Goal: Task Accomplishment & Management: Manage account settings

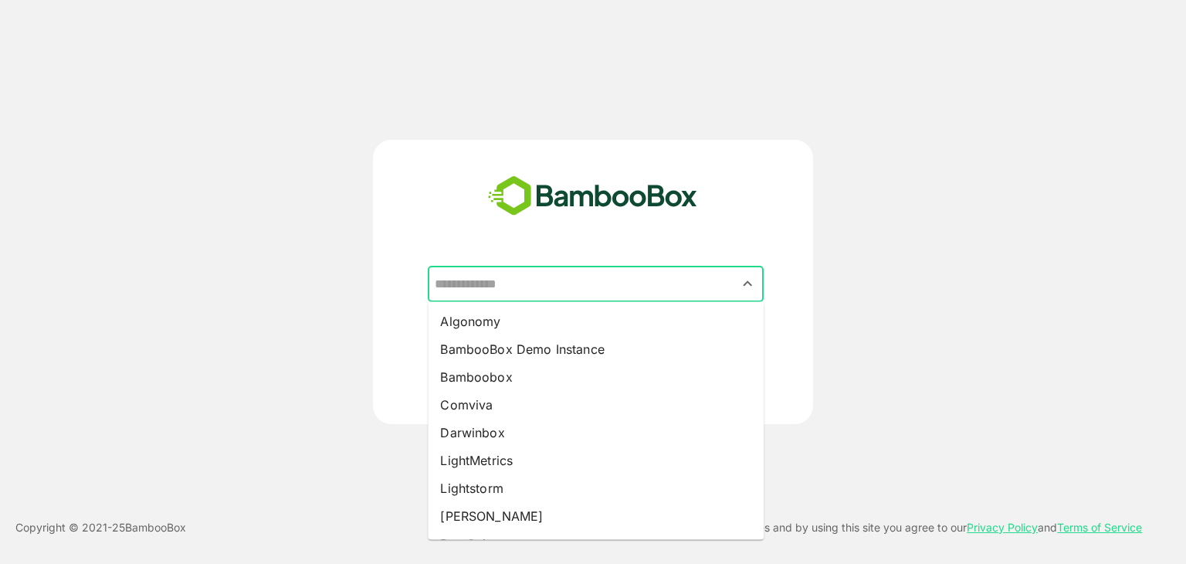
click at [500, 282] on input "text" at bounding box center [596, 284] width 330 height 29
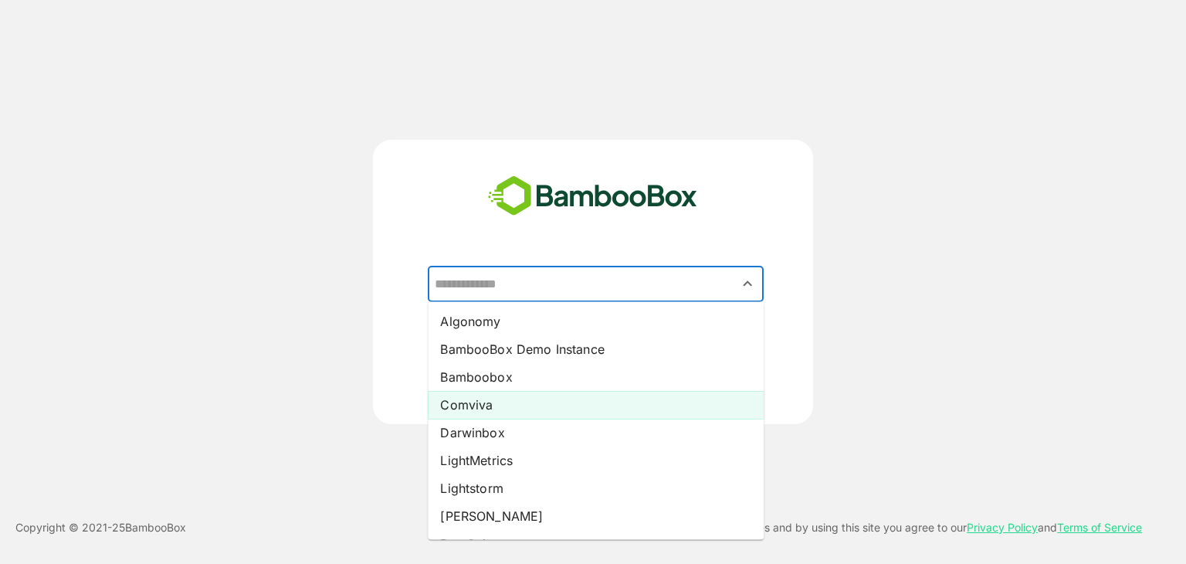
click at [497, 400] on li "Comviva" at bounding box center [596, 405] width 336 height 28
type input "*******"
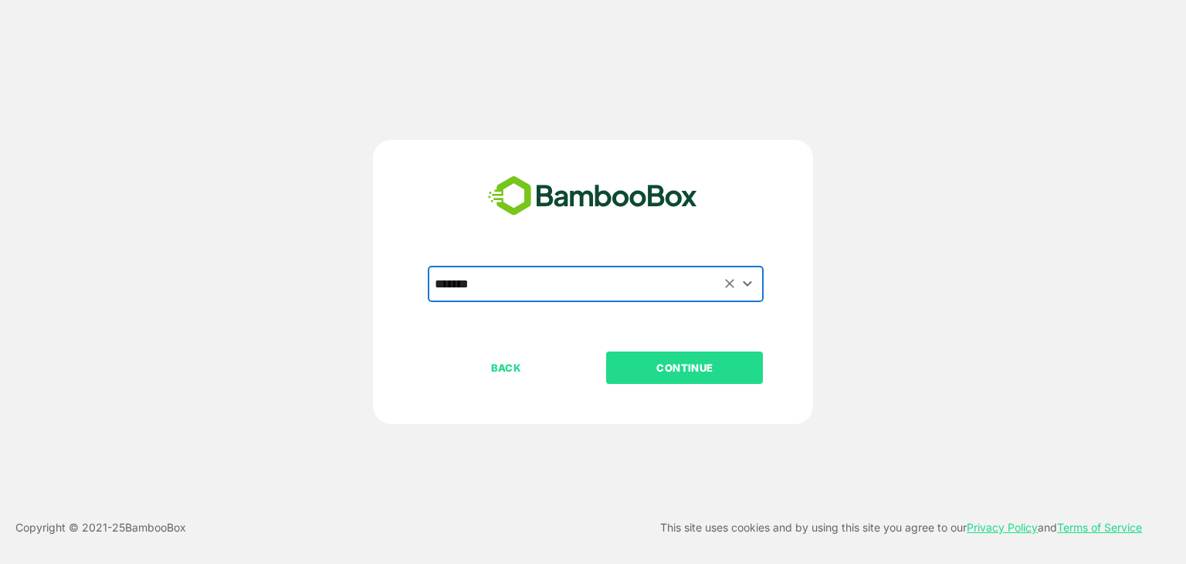
click at [661, 367] on p "CONTINUE" at bounding box center [685, 367] width 154 height 17
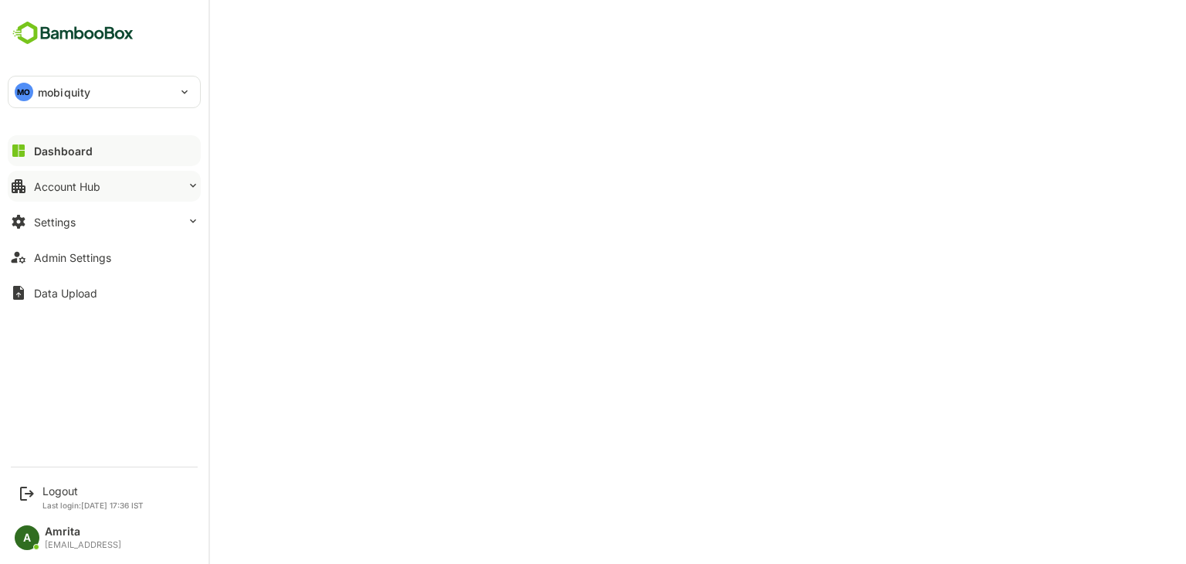
click at [34, 182] on div "Account Hub" at bounding box center [67, 186] width 66 height 13
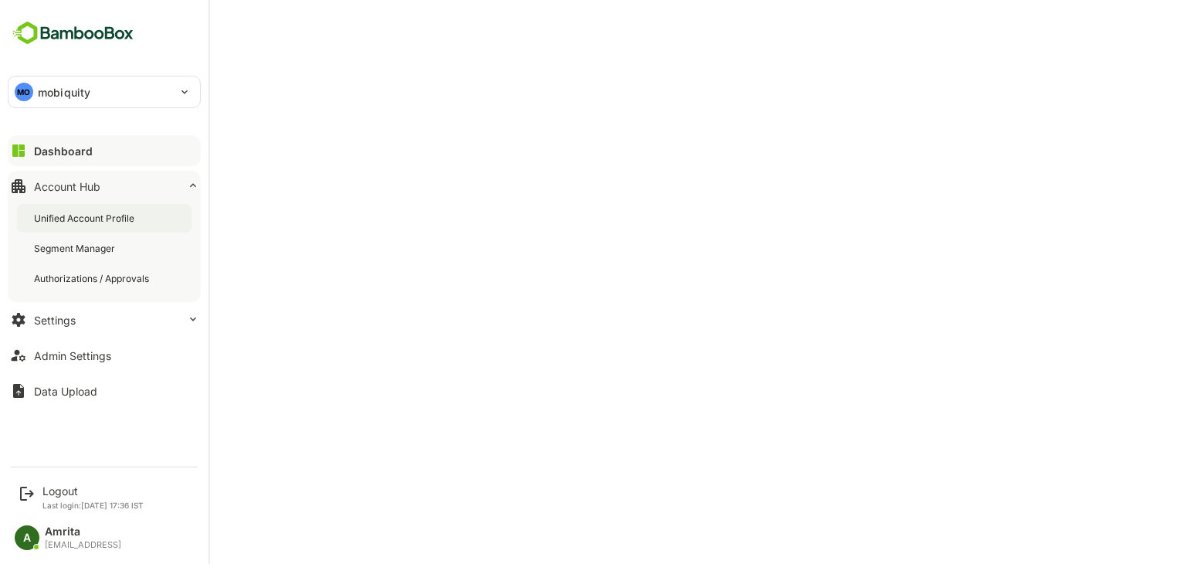
click at [134, 214] on div "Unified Account Profile" at bounding box center [85, 218] width 103 height 13
click at [68, 357] on div "Admin Settings" at bounding box center [72, 355] width 77 height 13
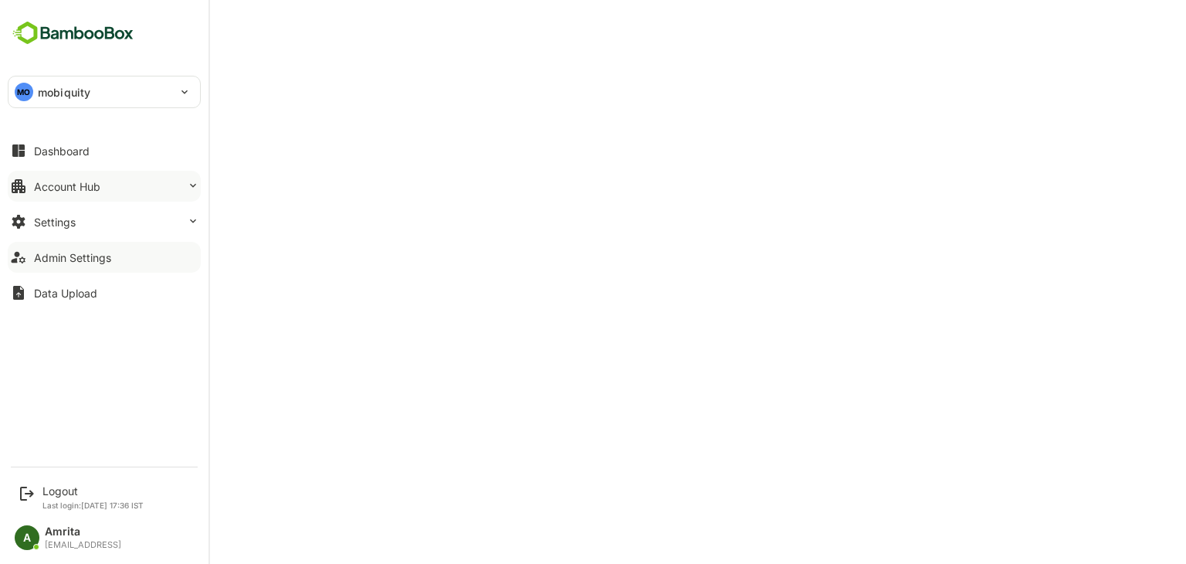
click at [50, 185] on div "Account Hub" at bounding box center [67, 186] width 66 height 13
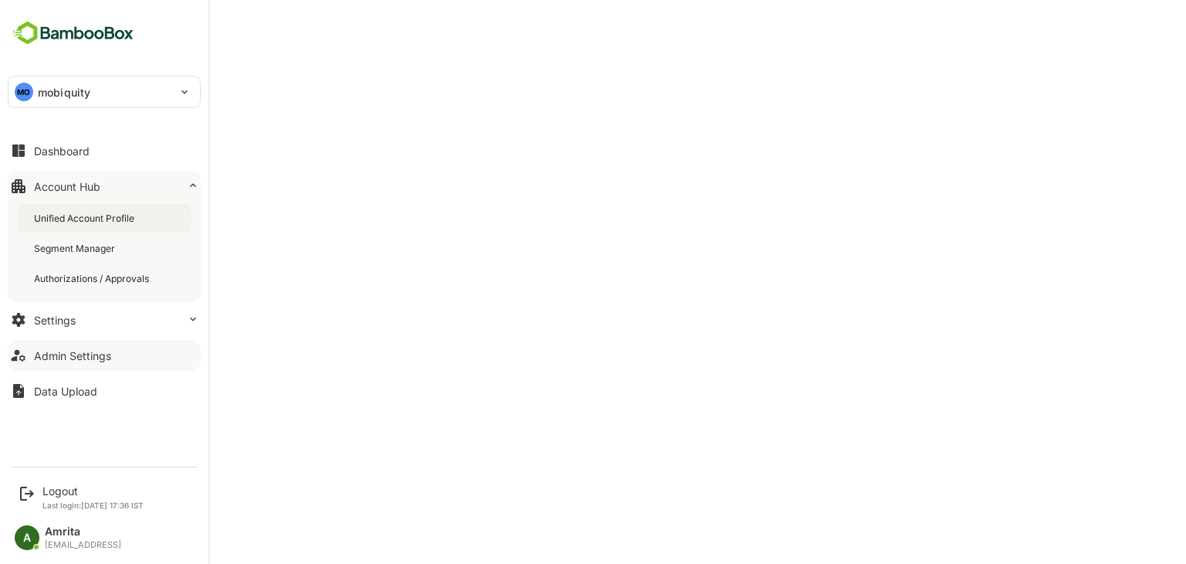
click at [82, 220] on div "Unified Account Profile" at bounding box center [85, 218] width 103 height 13
click at [66, 491] on div "Logout" at bounding box center [92, 490] width 101 height 13
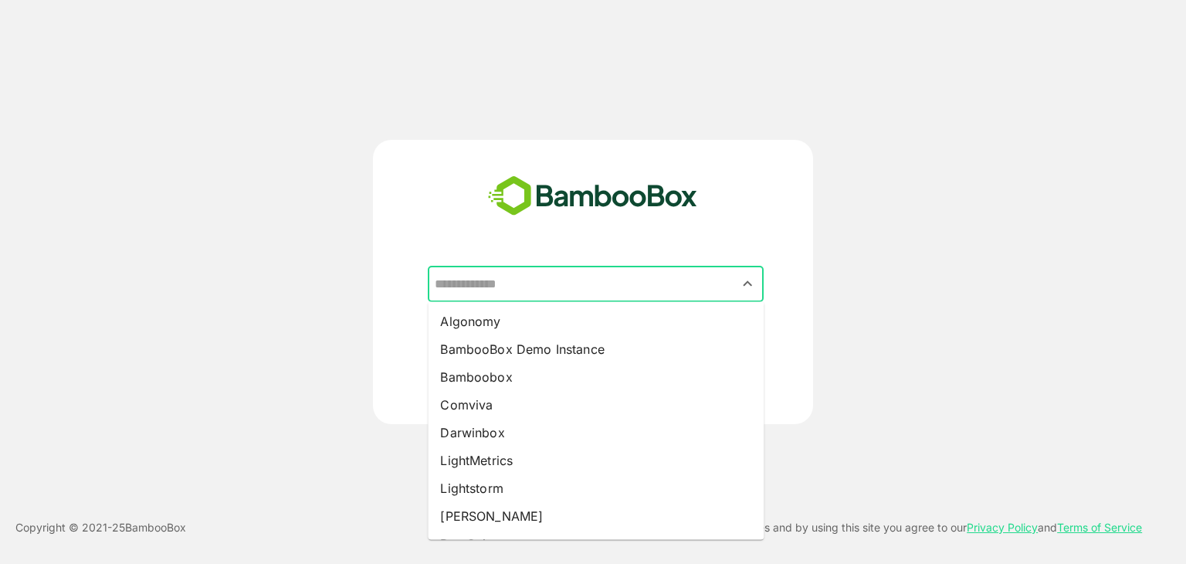
click at [610, 288] on input "text" at bounding box center [596, 284] width 330 height 29
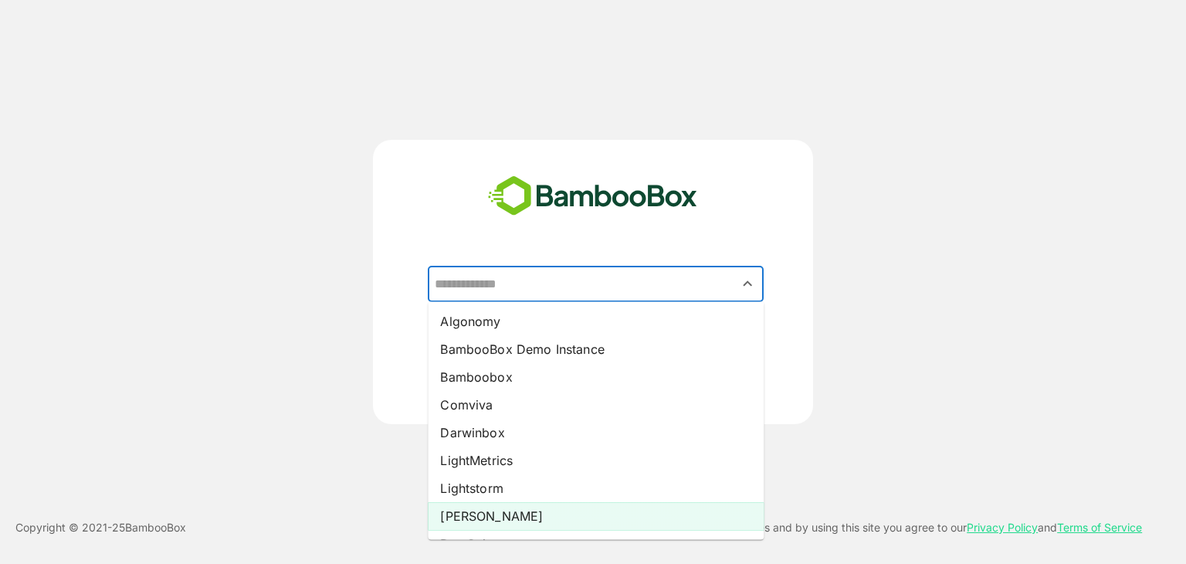
click at [478, 506] on li "[PERSON_NAME]" at bounding box center [596, 516] width 336 height 28
type input "*****"
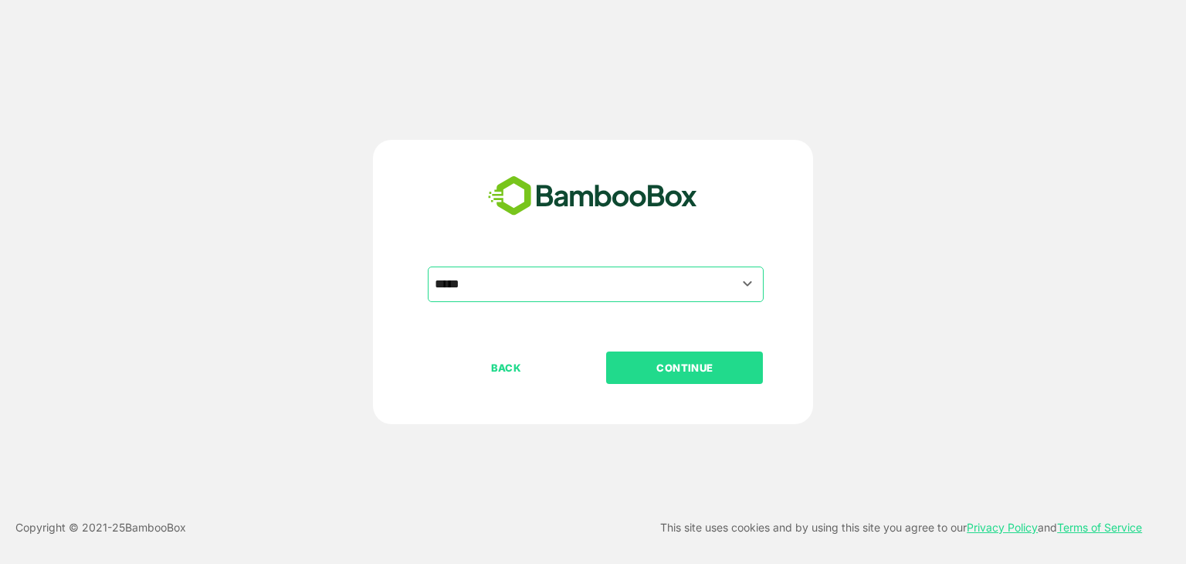
click at [699, 358] on button "CONTINUE" at bounding box center [684, 367] width 157 height 32
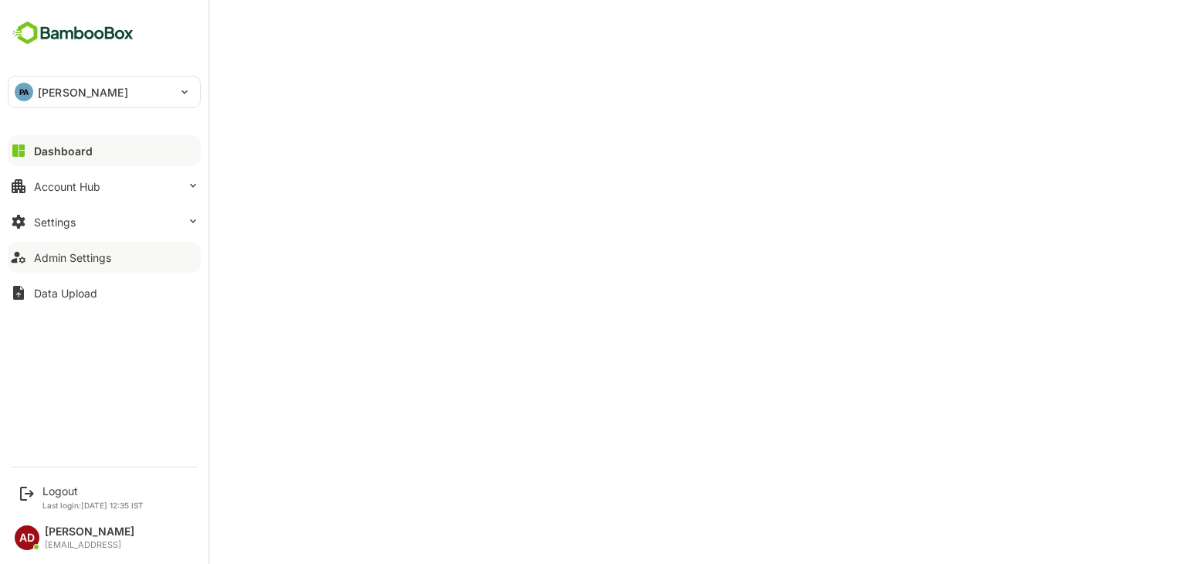
click at [65, 263] on button "Admin Settings" at bounding box center [104, 257] width 193 height 31
click at [65, 226] on div "Settings" at bounding box center [55, 221] width 42 height 13
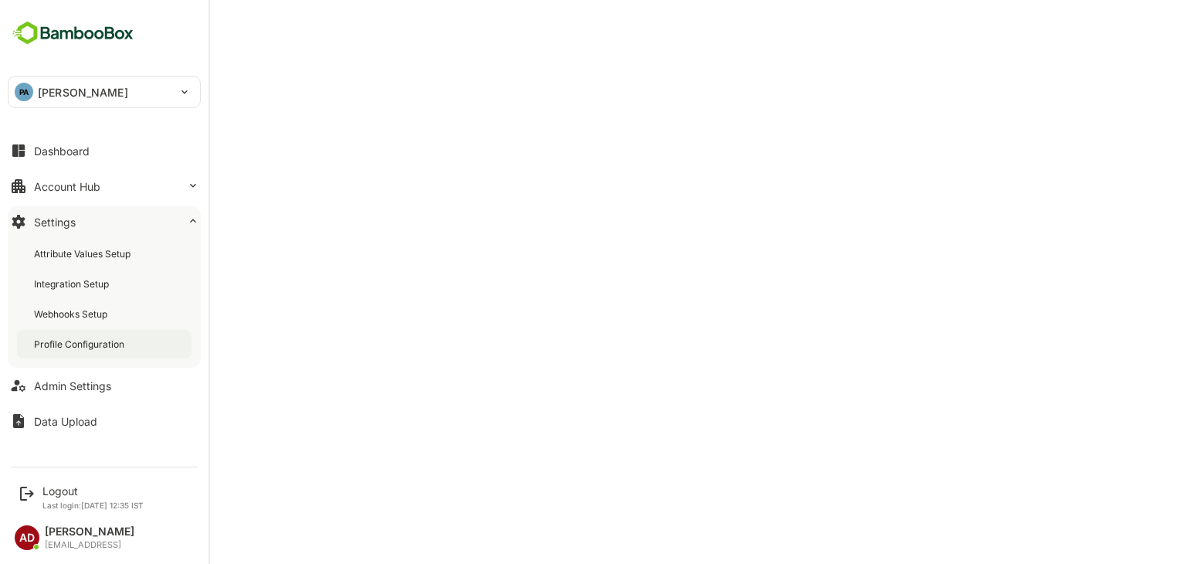
click at [82, 341] on div "Profile Configuration" at bounding box center [80, 344] width 93 height 13
click at [52, 393] on button "Admin Settings" at bounding box center [104, 385] width 193 height 31
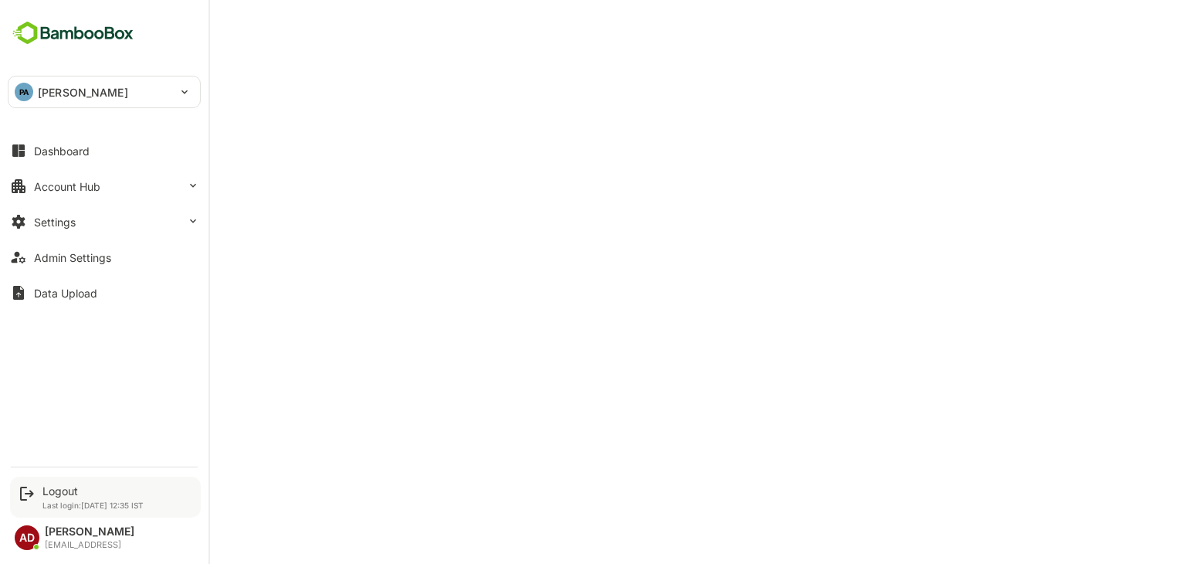
click at [42, 484] on div "Logout" at bounding box center [92, 490] width 101 height 13
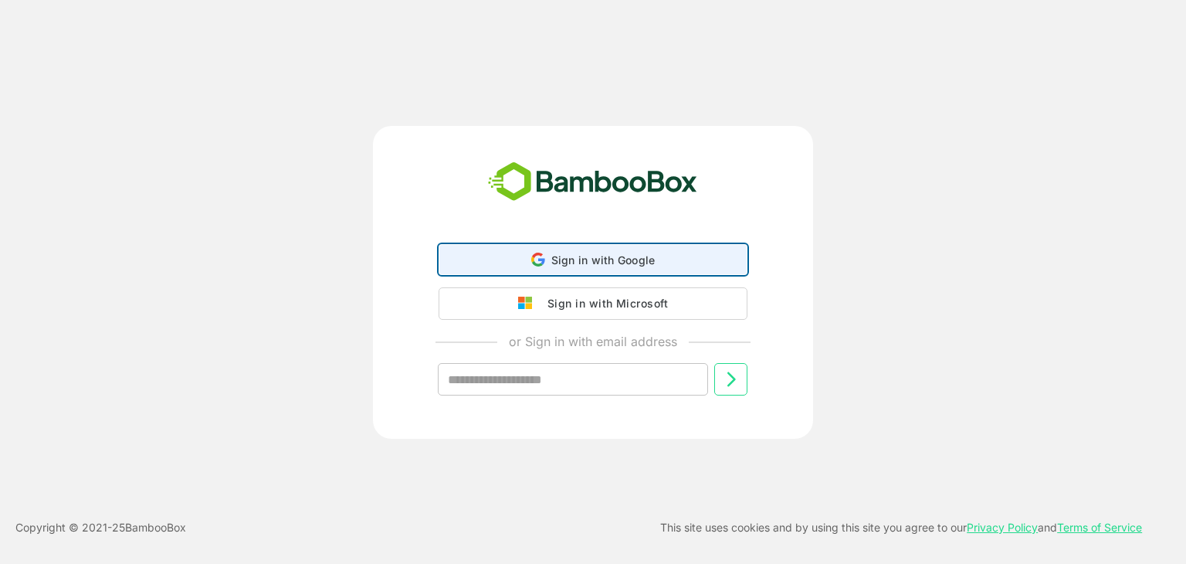
click at [584, 263] on span "Sign in with Google" at bounding box center [603, 259] width 104 height 13
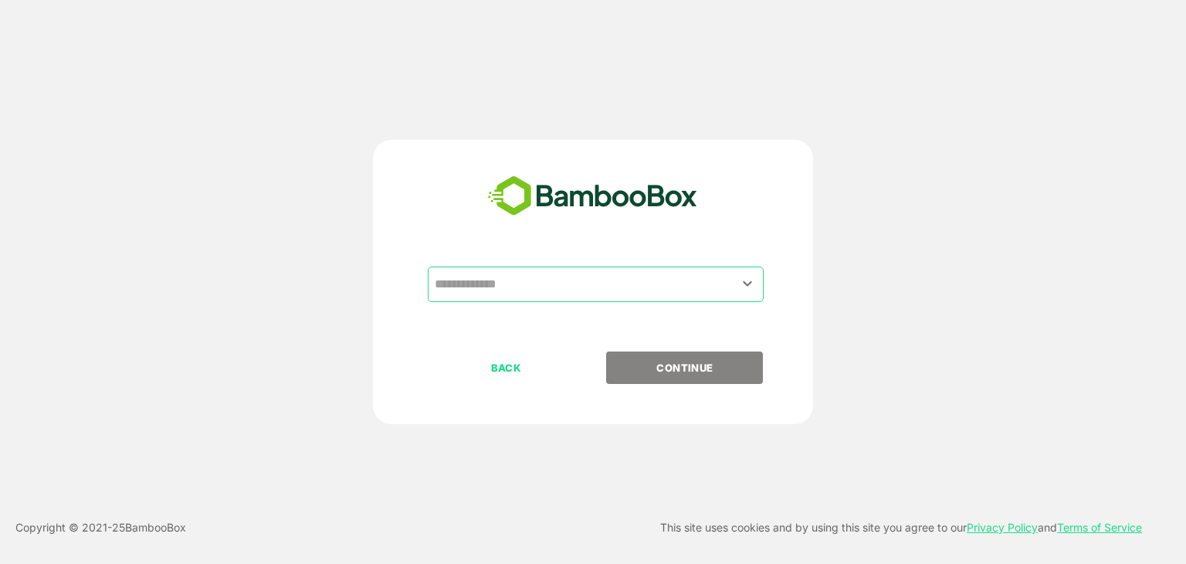
click at [599, 284] on input "text" at bounding box center [596, 284] width 330 height 29
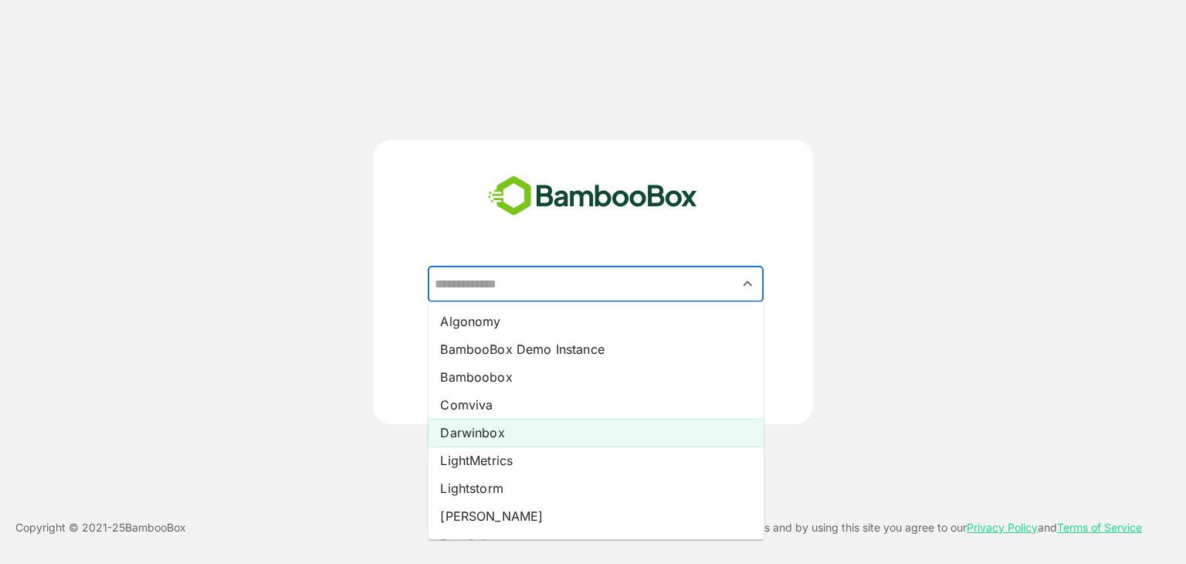
click at [504, 430] on li "Darwinbox" at bounding box center [596, 433] width 336 height 28
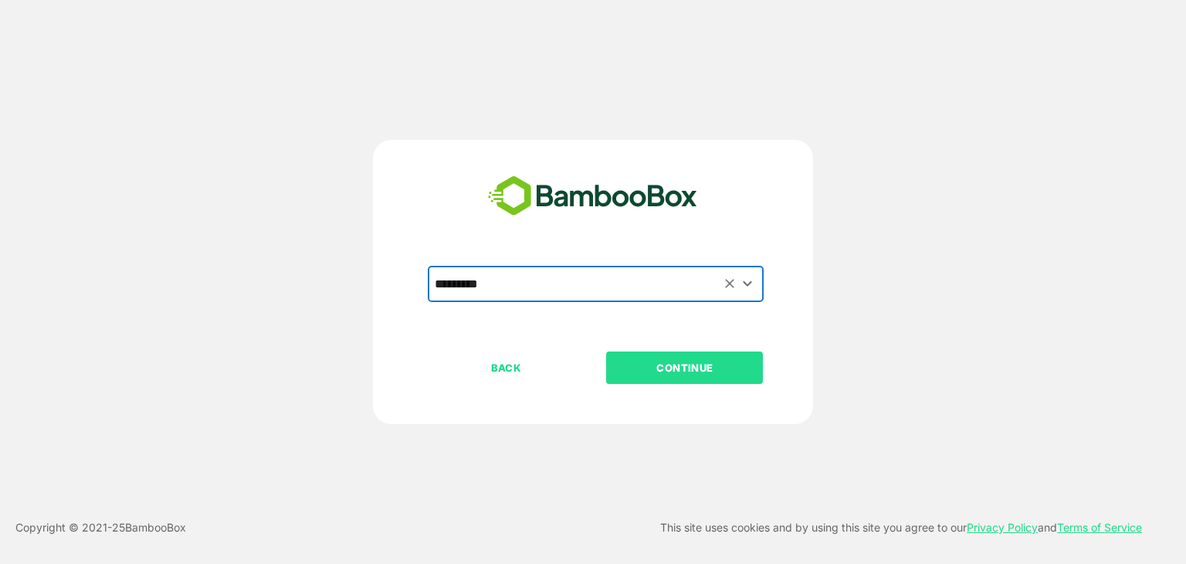
type input "*********"
click at [658, 353] on button "CONTINUE" at bounding box center [684, 367] width 157 height 32
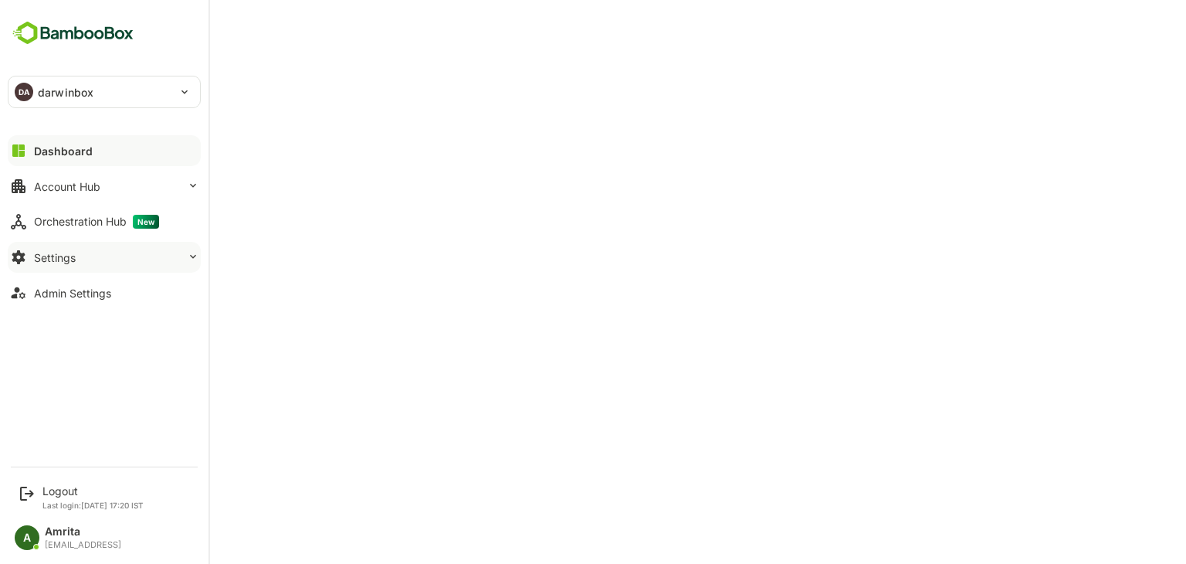
click at [80, 249] on button "Settings" at bounding box center [104, 257] width 193 height 31
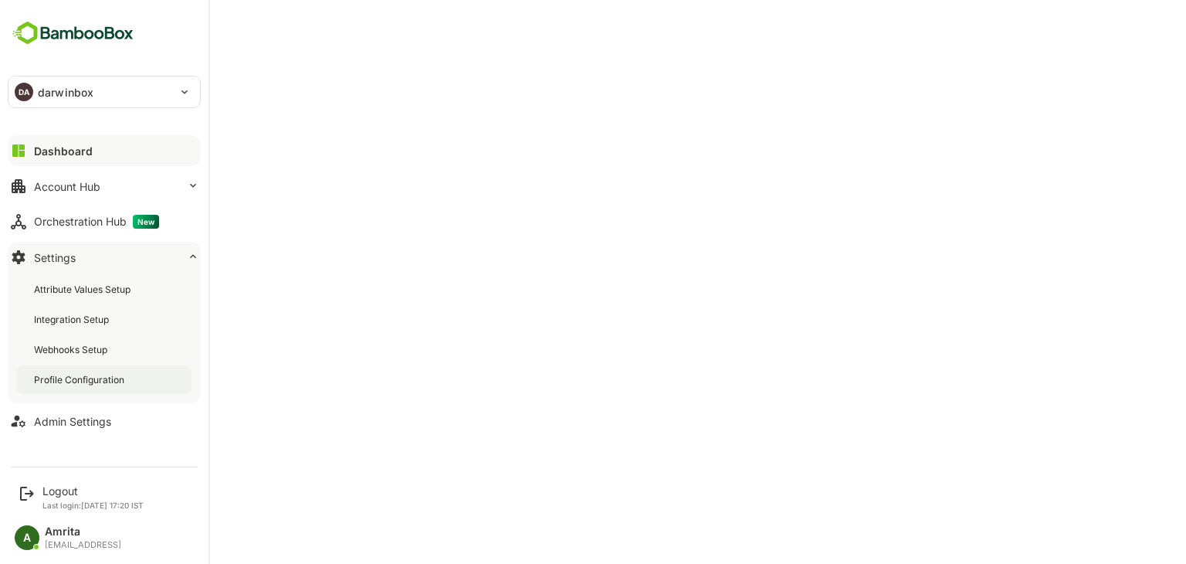
click at [100, 384] on div "Profile Configuration" at bounding box center [80, 379] width 93 height 13
click at [54, 502] on p "Last login: [DATE] 17:20 IST" at bounding box center [92, 504] width 101 height 9
click at [52, 486] on div "Logout" at bounding box center [92, 490] width 101 height 13
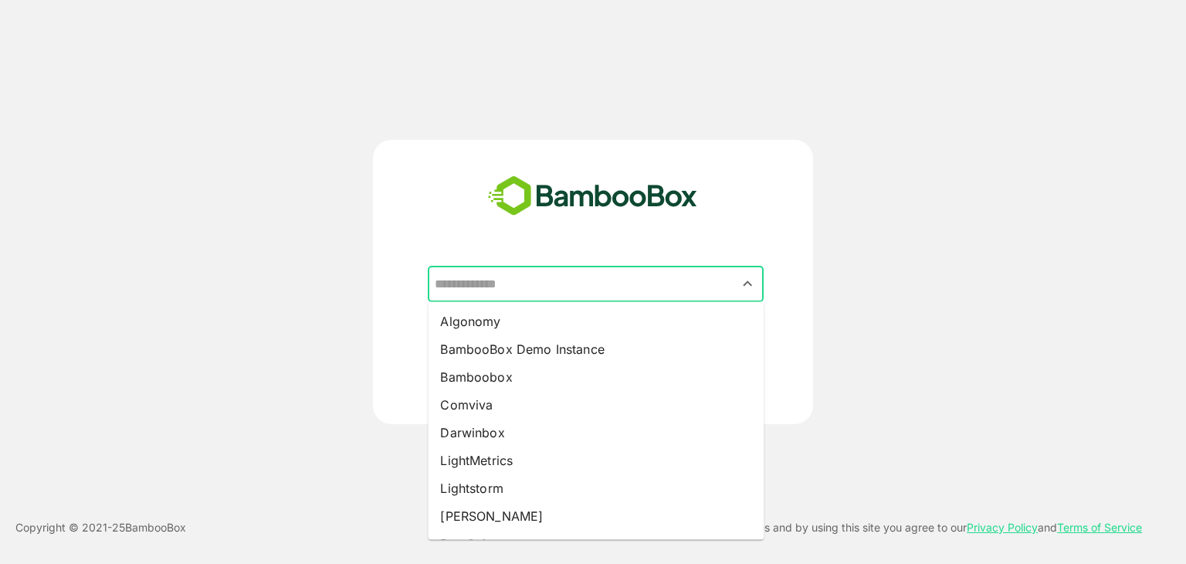
click at [565, 282] on input "text" at bounding box center [596, 284] width 330 height 29
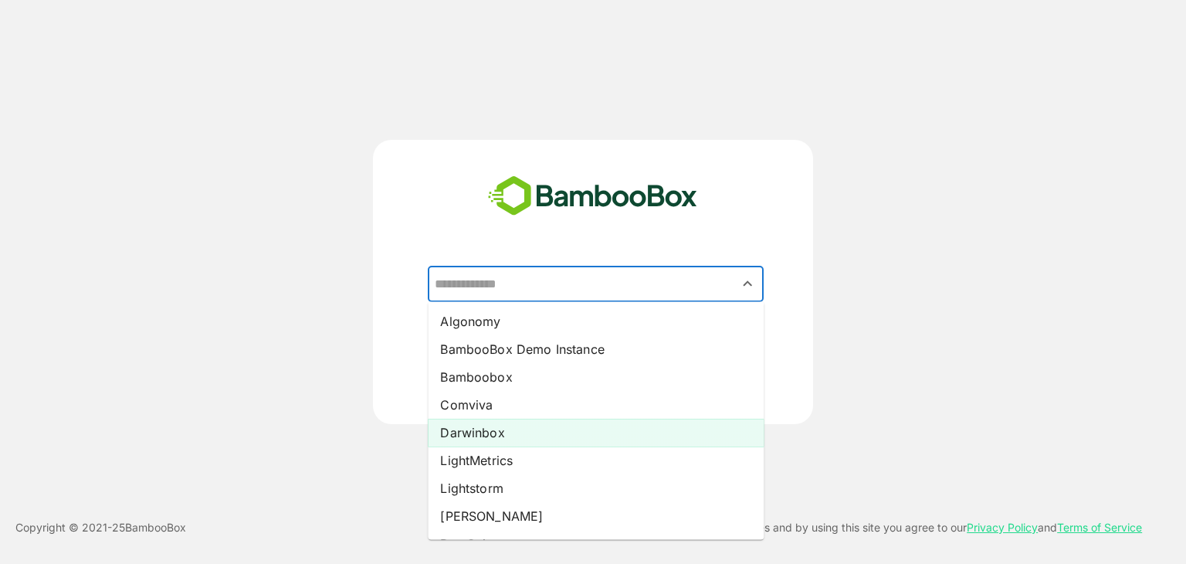
click at [508, 439] on li "Darwinbox" at bounding box center [596, 433] width 336 height 28
type input "*********"
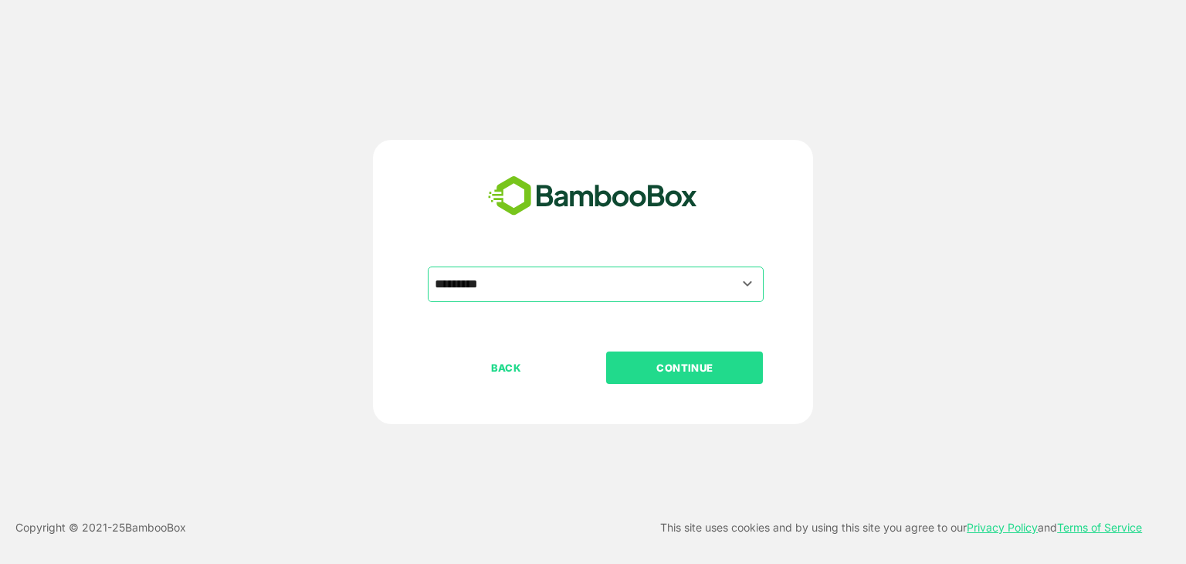
click at [641, 365] on p "CONTINUE" at bounding box center [685, 367] width 154 height 17
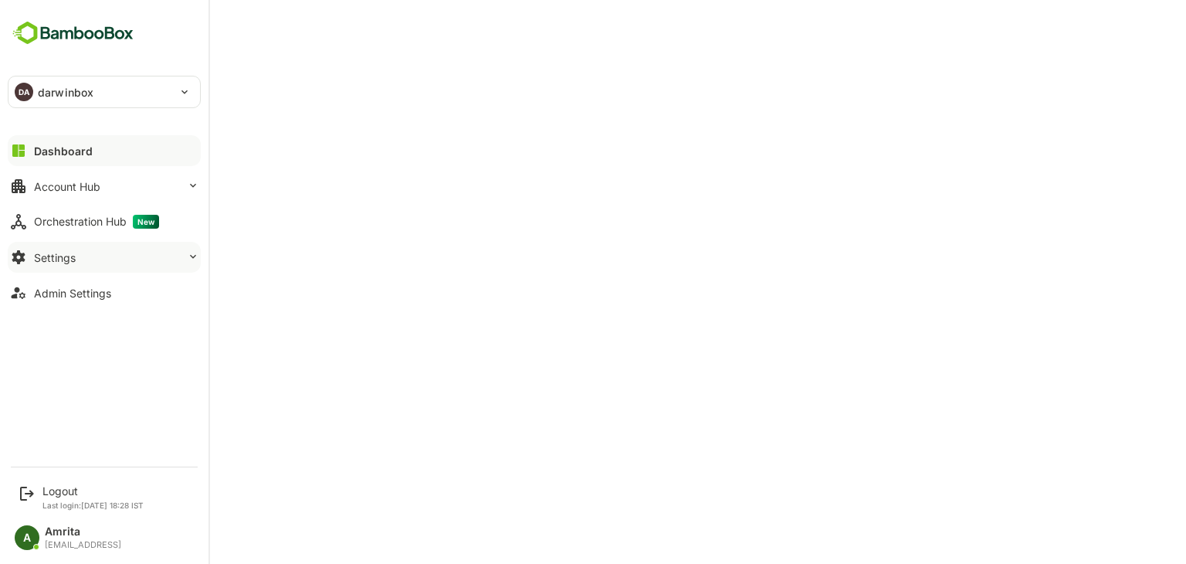
click at [57, 260] on div "Settings" at bounding box center [55, 257] width 42 height 13
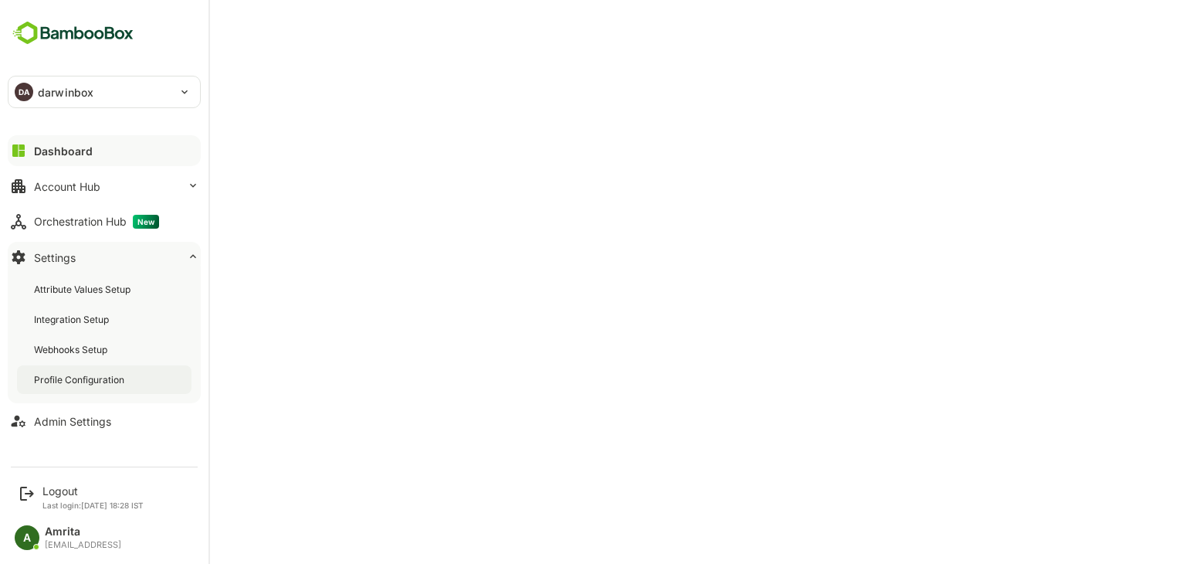
click at [113, 377] on div "Profile Configuration" at bounding box center [80, 379] width 93 height 13
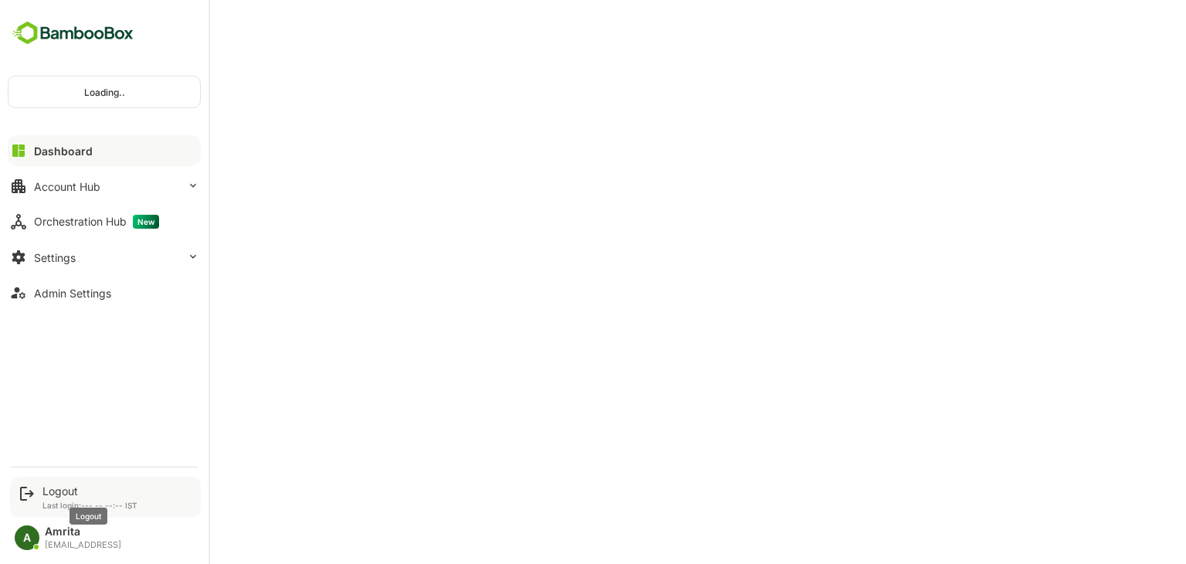
click at [66, 489] on div "Logout" at bounding box center [89, 490] width 95 height 13
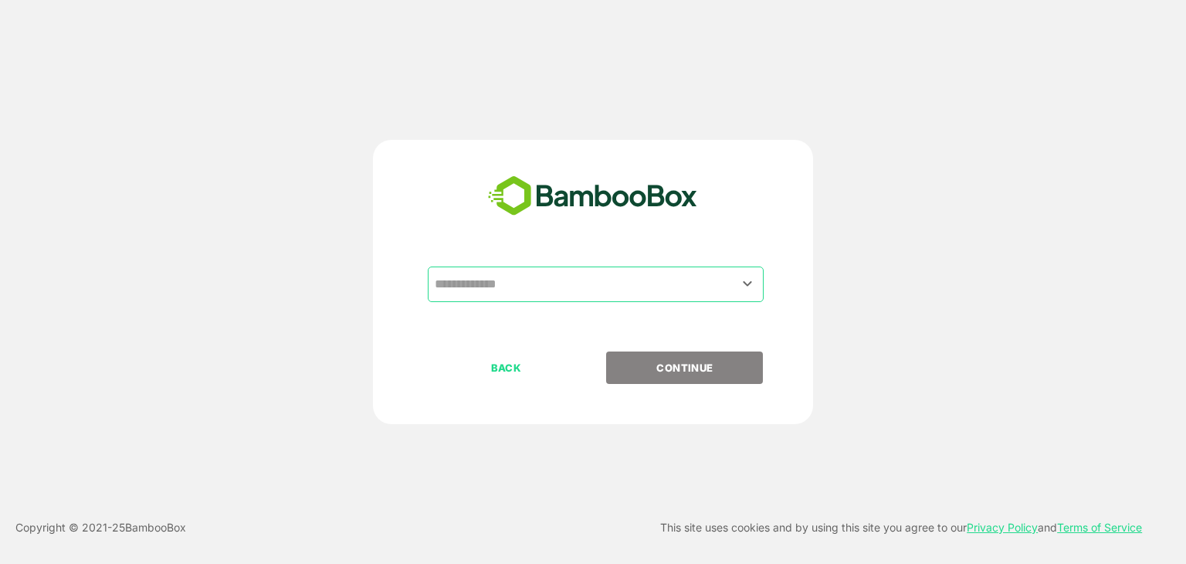
click at [538, 280] on input "text" at bounding box center [596, 284] width 330 height 29
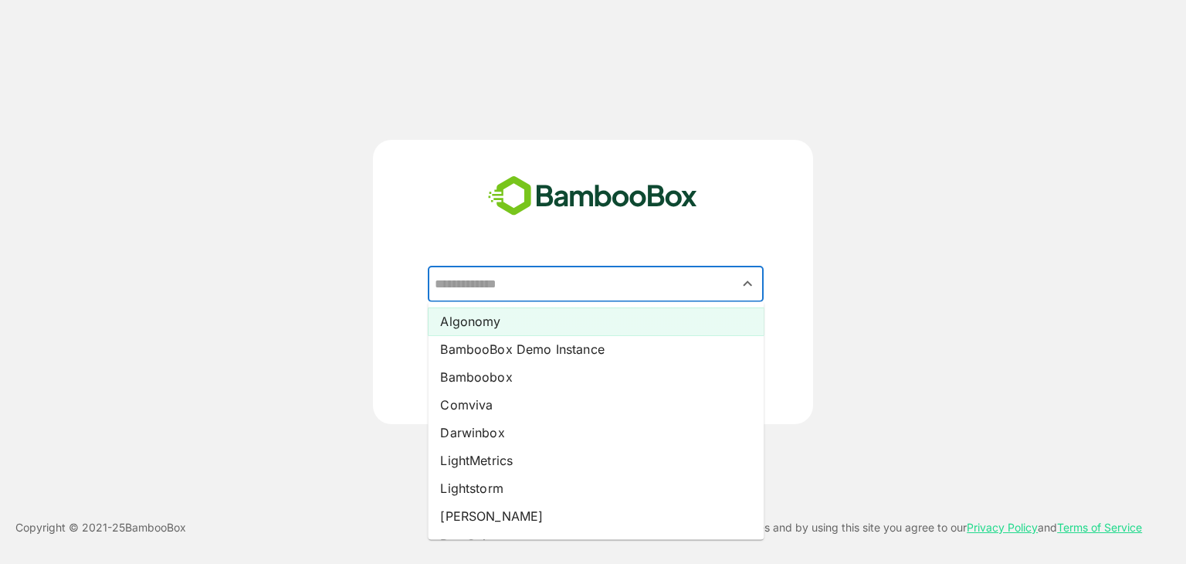
click at [522, 324] on li "Algonomy" at bounding box center [596, 321] width 336 height 28
type input "********"
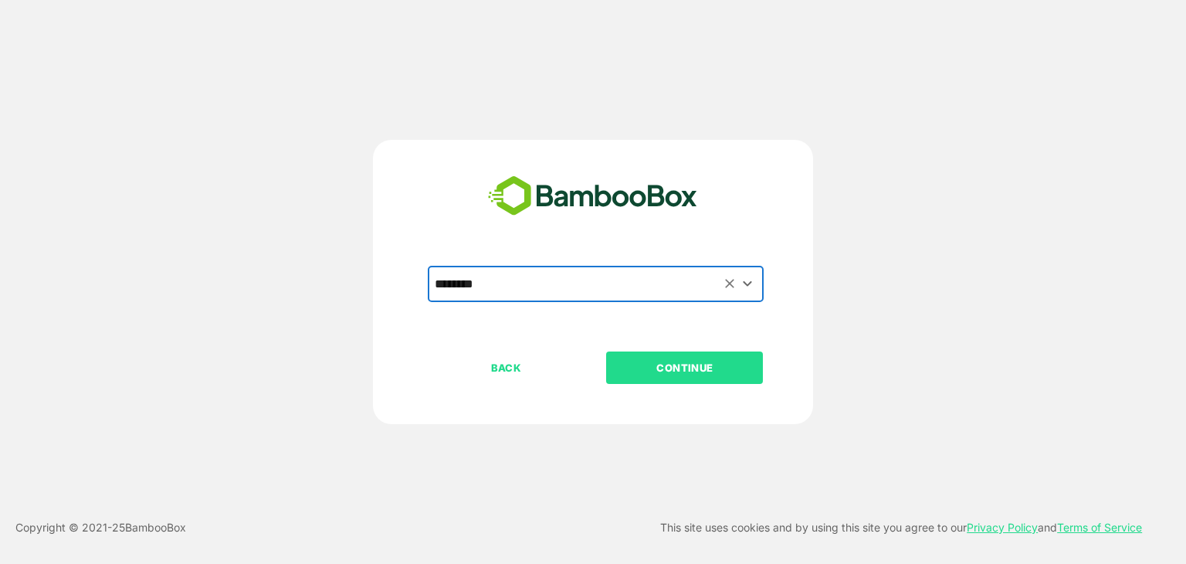
click at [673, 364] on p "CONTINUE" at bounding box center [685, 367] width 154 height 17
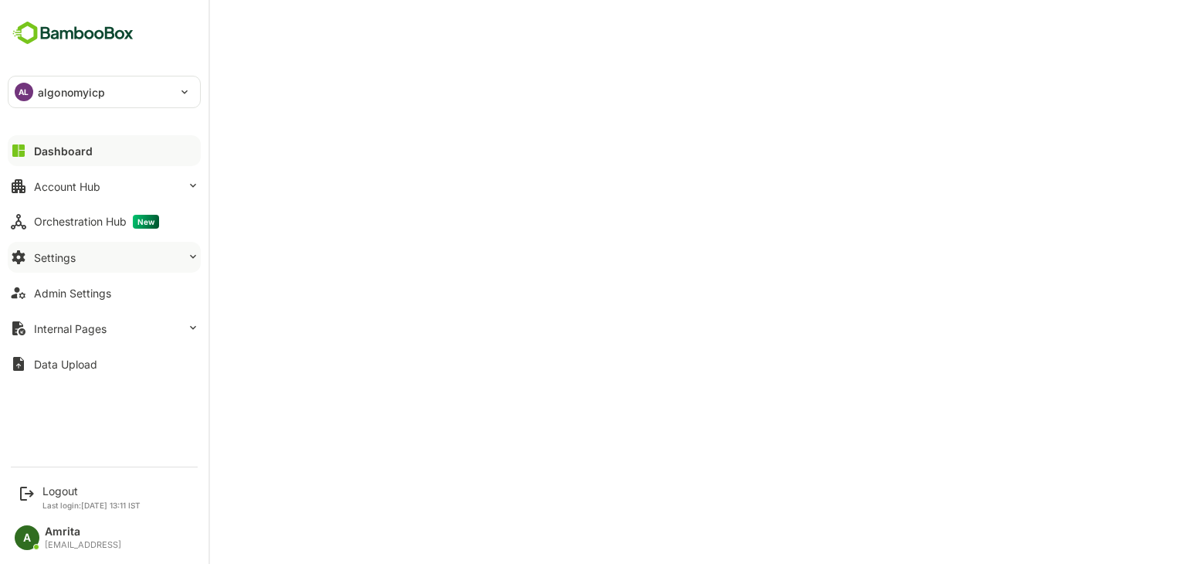
click at [56, 254] on div "Settings" at bounding box center [55, 257] width 42 height 13
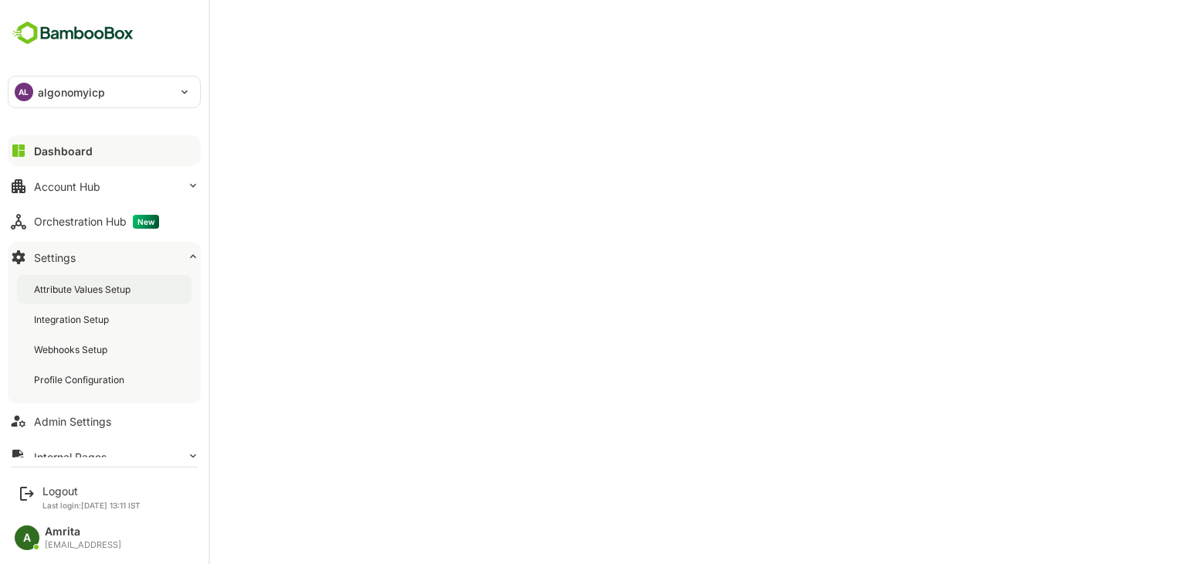
click at [63, 289] on div "Attribute Values Setup" at bounding box center [84, 289] width 100 height 13
click at [77, 380] on div "Profile Configuration" at bounding box center [80, 379] width 93 height 13
click at [151, 92] on div "AL algonomyicp" at bounding box center [94, 91] width 173 height 31
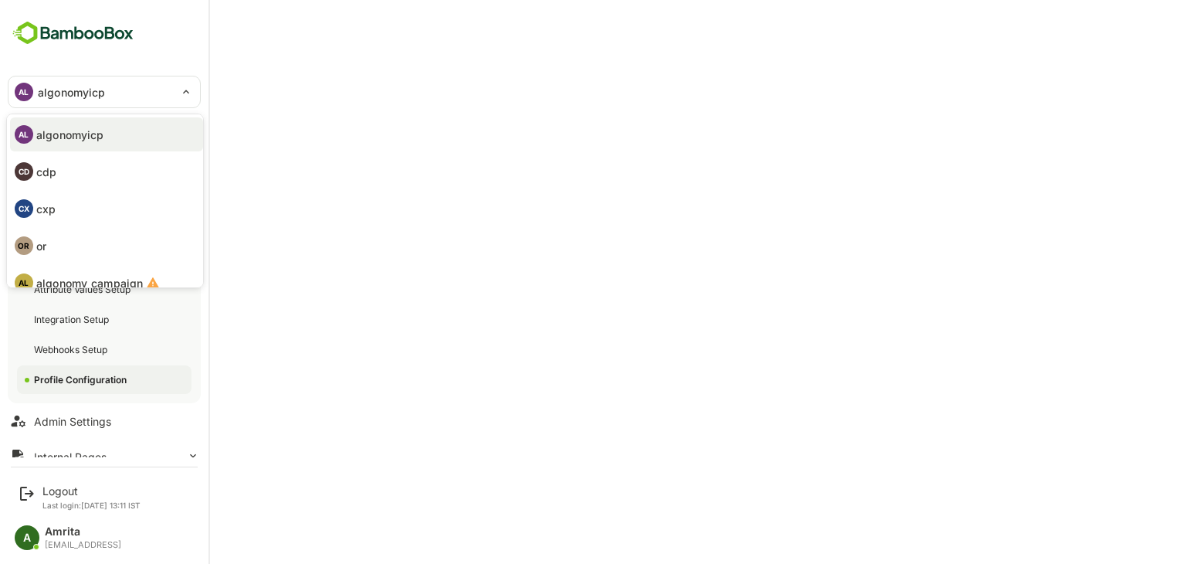
click at [144, 88] on div at bounding box center [593, 282] width 1186 height 564
